Goal: Transaction & Acquisition: Purchase product/service

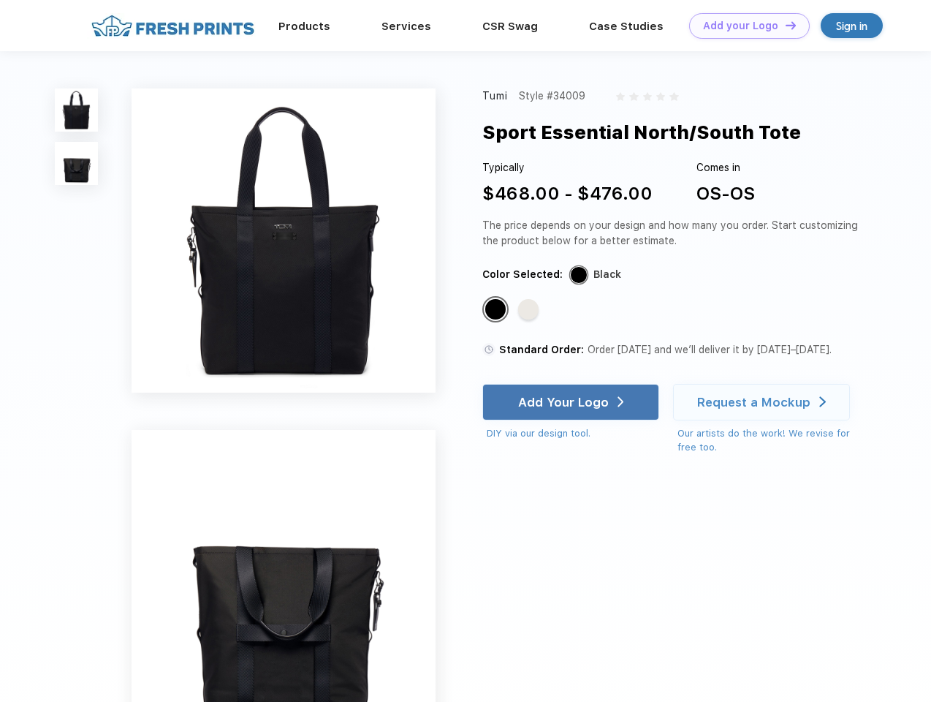
click at [744, 26] on link "Add your Logo Design Tool" at bounding box center [749, 26] width 121 height 26
click at [0, 0] on div "Design Tool" at bounding box center [0, 0] width 0 height 0
click at [784, 25] on link "Add your Logo Design Tool" at bounding box center [749, 26] width 121 height 26
click at [77, 110] on img at bounding box center [76, 109] width 43 height 43
click at [77, 164] on img at bounding box center [76, 163] width 43 height 43
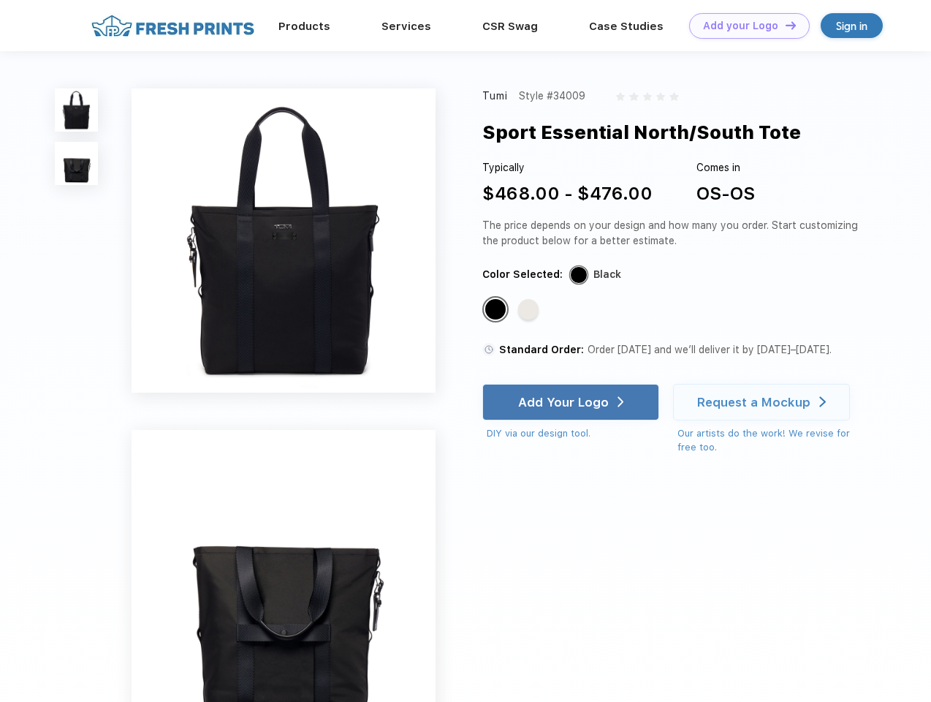
click at [497, 310] on div "Standard Color" at bounding box center [495, 309] width 20 height 20
click at [530, 310] on div "Standard Color" at bounding box center [528, 309] width 20 height 20
click at [572, 402] on div "Add Your Logo" at bounding box center [563, 402] width 91 height 15
click at [764, 402] on div "Request a Mockup" at bounding box center [753, 402] width 113 height 15
